Goal: Transaction & Acquisition: Download file/media

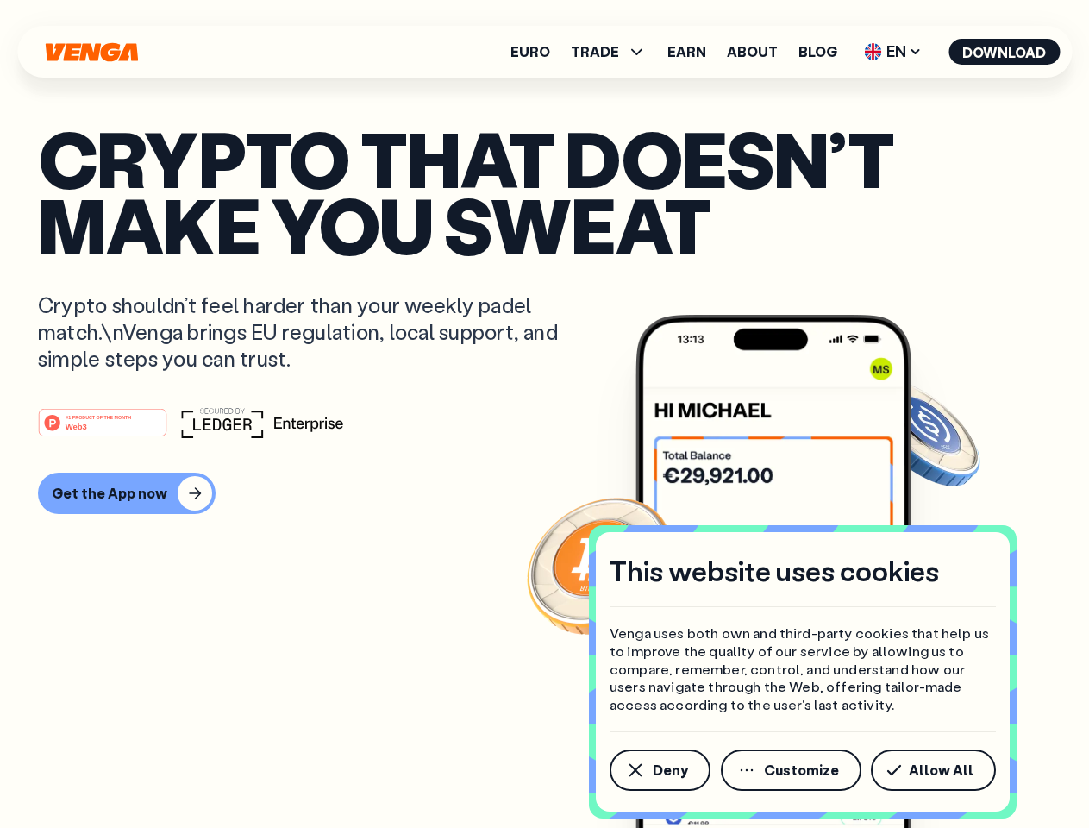
click at [544, 414] on div "#1 PRODUCT OF THE MONTH Web3" at bounding box center [544, 422] width 1013 height 31
click at [659, 770] on span "Deny" at bounding box center [670, 770] width 35 height 14
click at [792, 770] on img at bounding box center [773, 604] width 276 height 578
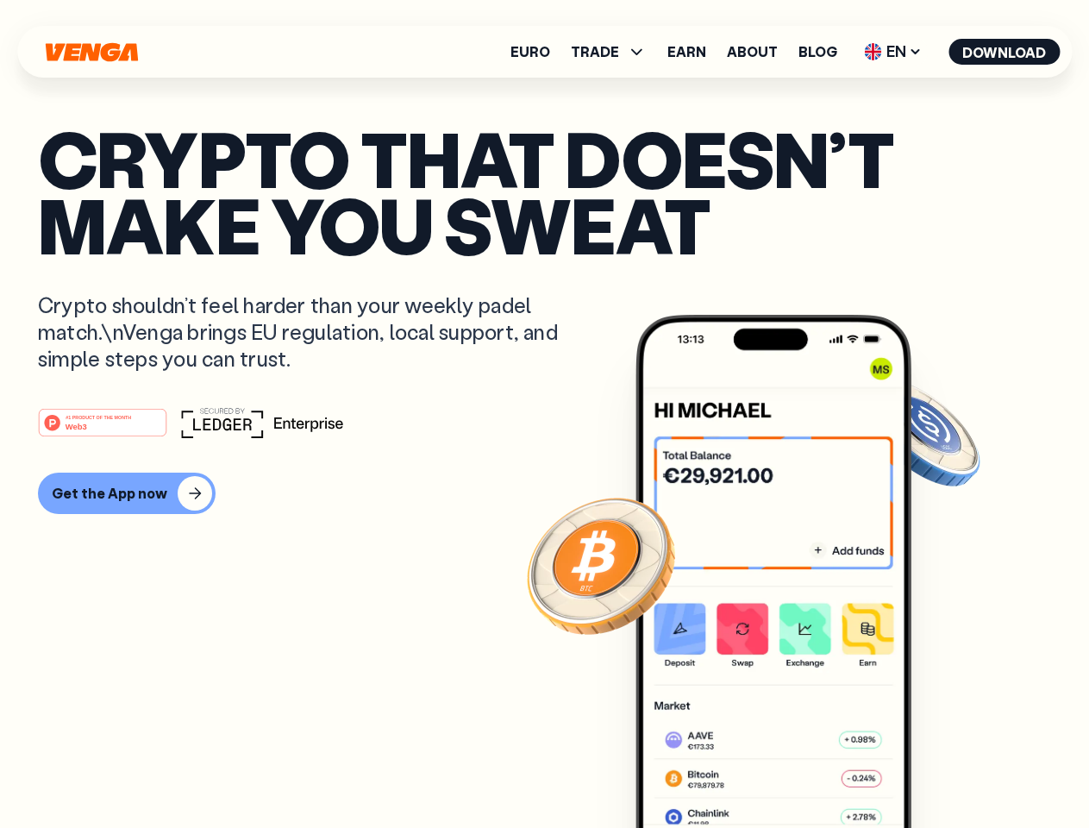
click at [936, 770] on article "Crypto that doesn’t make you sweat Crypto shouldn’t feel harder than your weekl…" at bounding box center [544, 448] width 1013 height 647
click at [614, 52] on span "TRADE" at bounding box center [595, 52] width 48 height 14
click at [893, 52] on span "EN" at bounding box center [893, 52] width 70 height 28
click at [1004, 52] on button "Download" at bounding box center [1003, 52] width 111 height 26
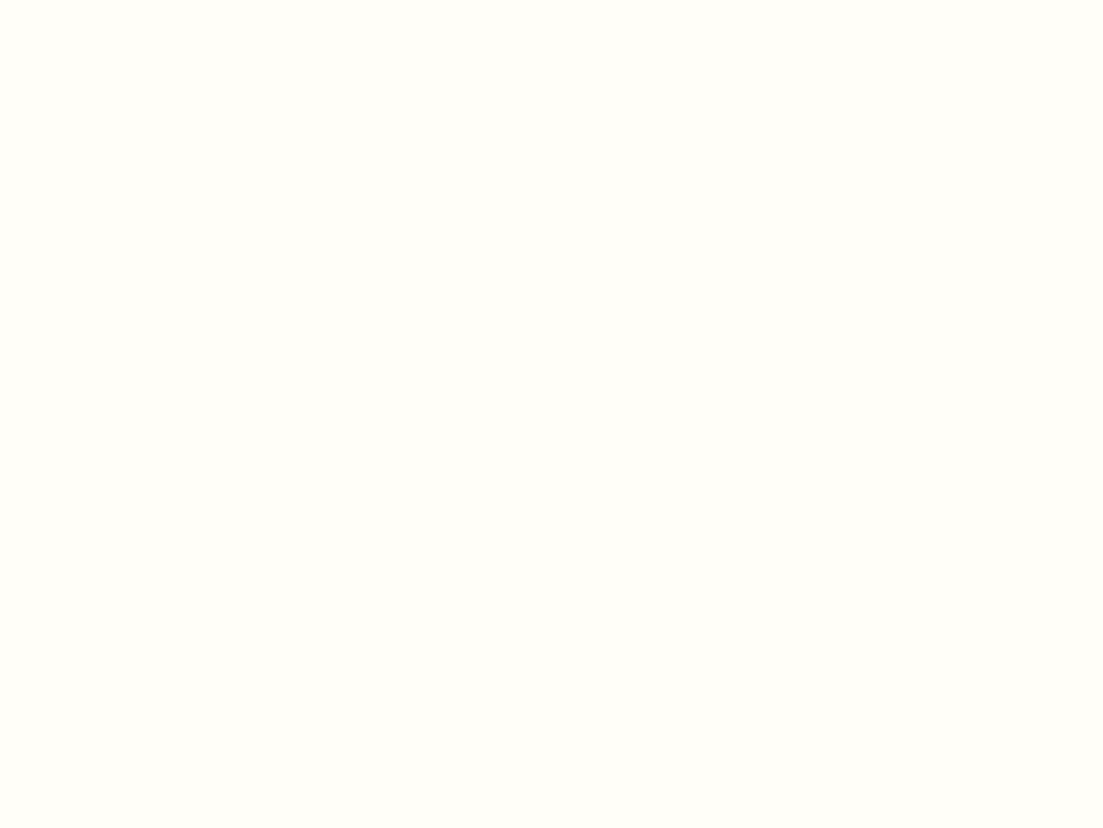
click at [124, 0] on html "This website uses cookies Venga uses both own and third-party cookies that help…" at bounding box center [551, 0] width 1103 height 0
click at [105, 0] on html "This website uses cookies Venga uses both own and third-party cookies that help…" at bounding box center [551, 0] width 1103 height 0
